Goal: Find specific fact: Find specific fact

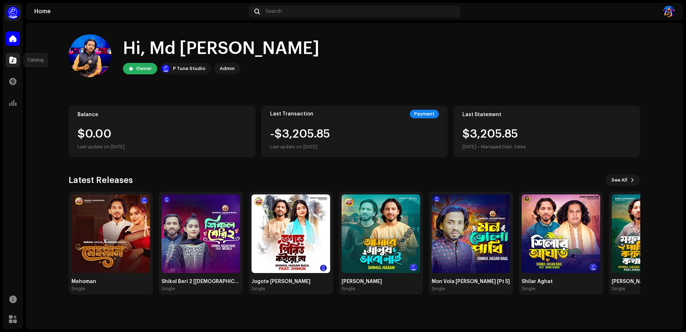
click at [16, 60] on div at bounding box center [13, 60] width 14 height 14
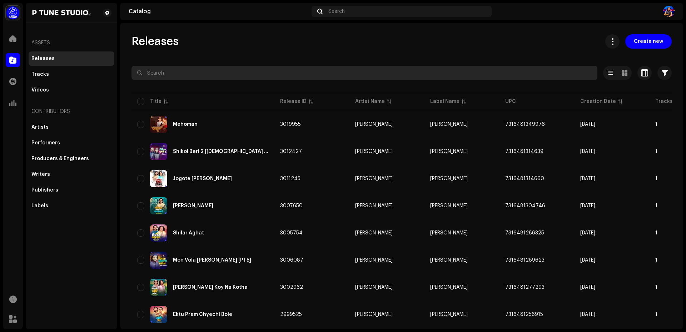
click at [181, 73] on input "text" at bounding box center [364, 73] width 466 height 14
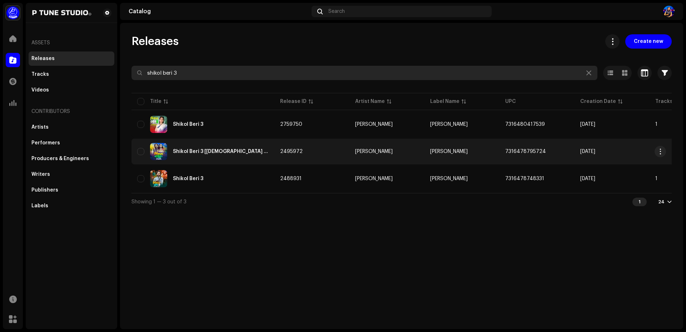
type input "shikol beri 3"
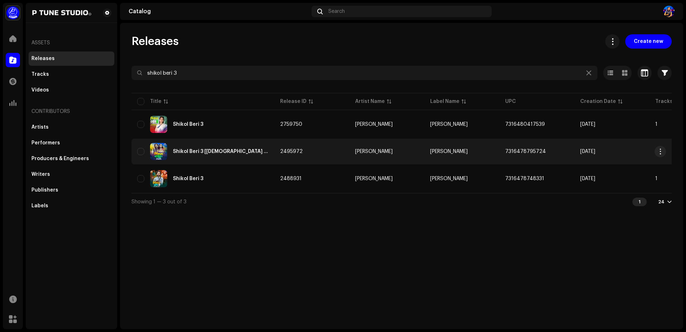
click at [227, 153] on div "Shikol Beri 3 [[DEMOGRAPHIC_DATA] Version]" at bounding box center [221, 151] width 96 height 5
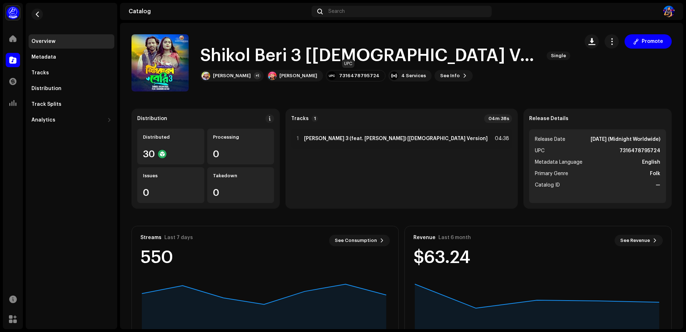
click at [340, 77] on div "7316478795724" at bounding box center [359, 76] width 40 height 6
drag, startPoint x: 335, startPoint y: 76, endPoint x: 375, endPoint y: 76, distance: 40.0
click at [375, 76] on div "7316478795724" at bounding box center [356, 75] width 60 height 11
copy div "7316478795724"
click at [447, 75] on button "See Info" at bounding box center [453, 75] width 38 height 11
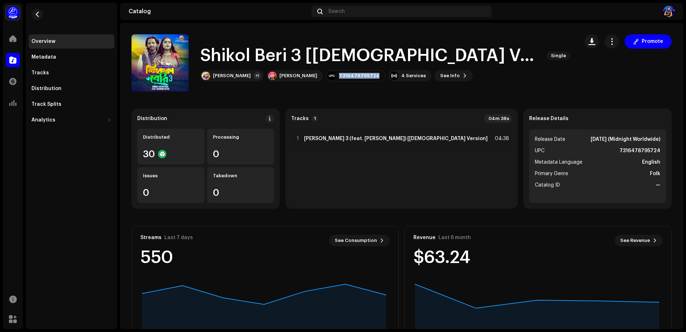
click at [464, 25] on div "Shikol Beri 3 [[DEMOGRAPHIC_DATA] Version] 2495972 Metadata Distribution Metada…" at bounding box center [343, 166] width 686 height 332
click at [463, 74] on span at bounding box center [465, 76] width 4 height 6
click at [481, 32] on div "Shikol Beri 3 [[DEMOGRAPHIC_DATA] Version] 2495972 Metadata Distribution Metada…" at bounding box center [343, 166] width 686 height 332
